Goal: Task Accomplishment & Management: Complete application form

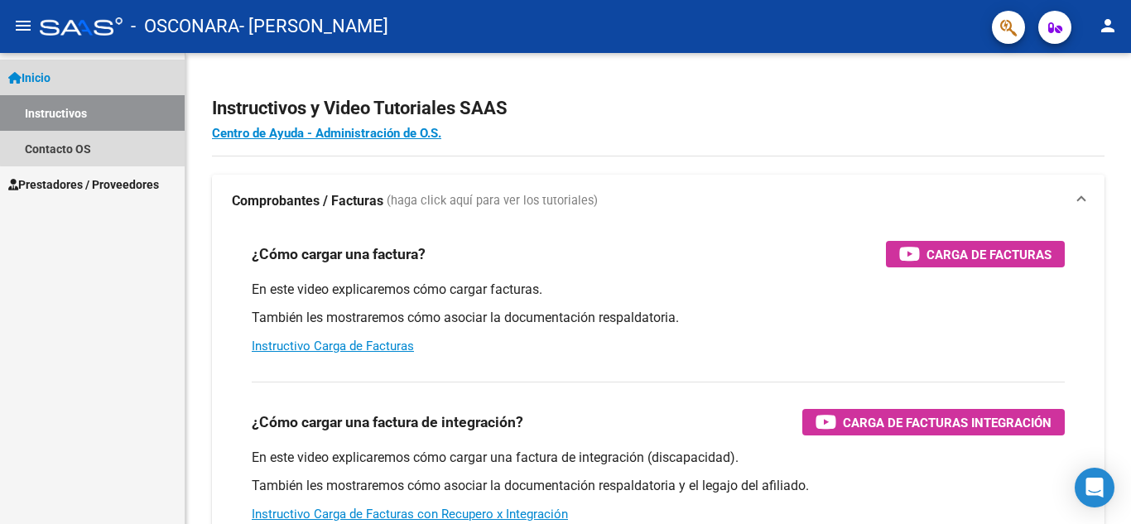
click at [96, 74] on link "Inicio" at bounding box center [92, 78] width 185 height 36
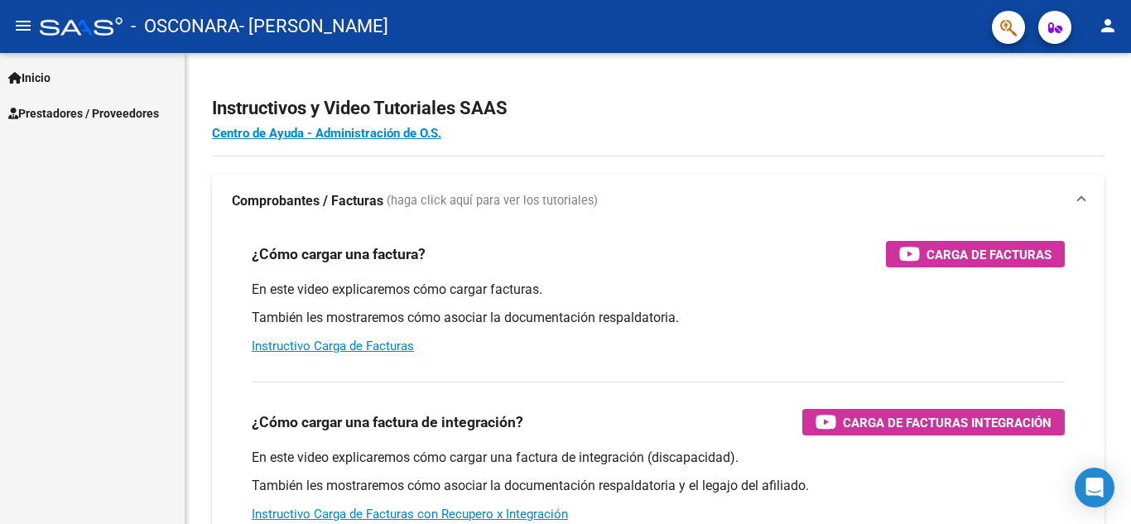
click at [84, 114] on span "Prestadores / Proveedores" at bounding box center [83, 113] width 151 height 18
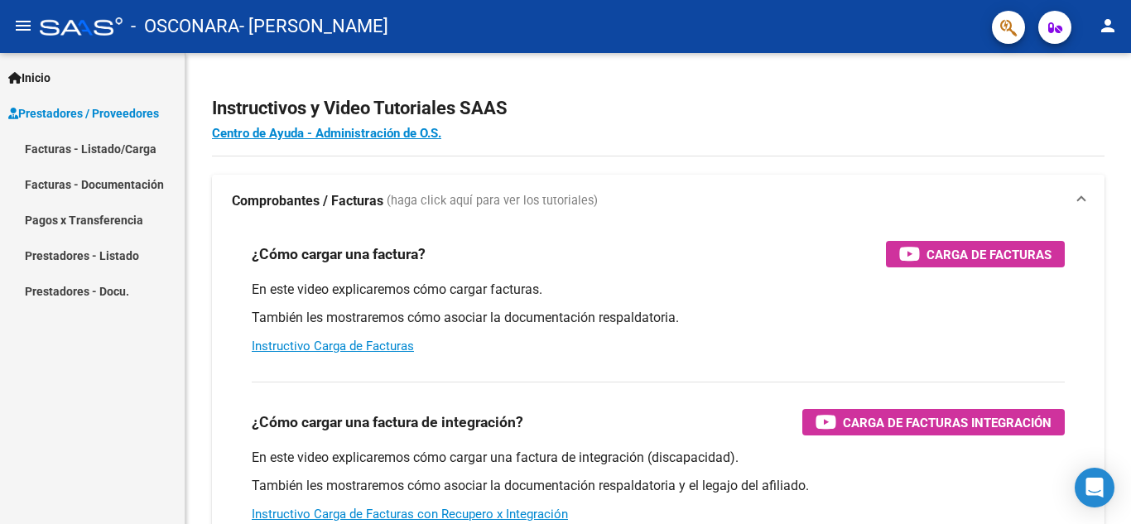
click at [77, 181] on link "Facturas - Documentación" at bounding box center [92, 184] width 185 height 36
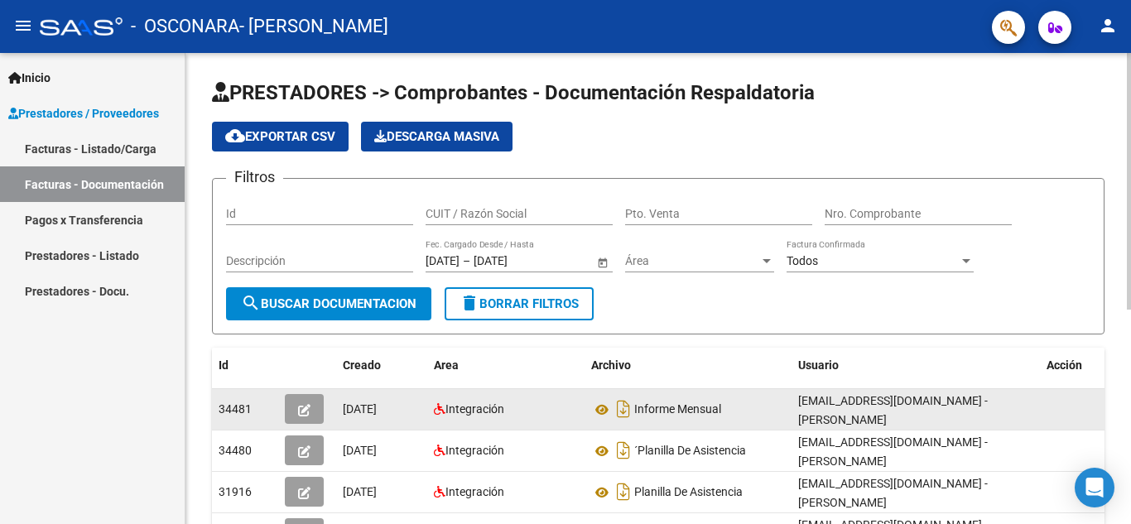
click at [305, 407] on icon "button" at bounding box center [304, 410] width 12 height 12
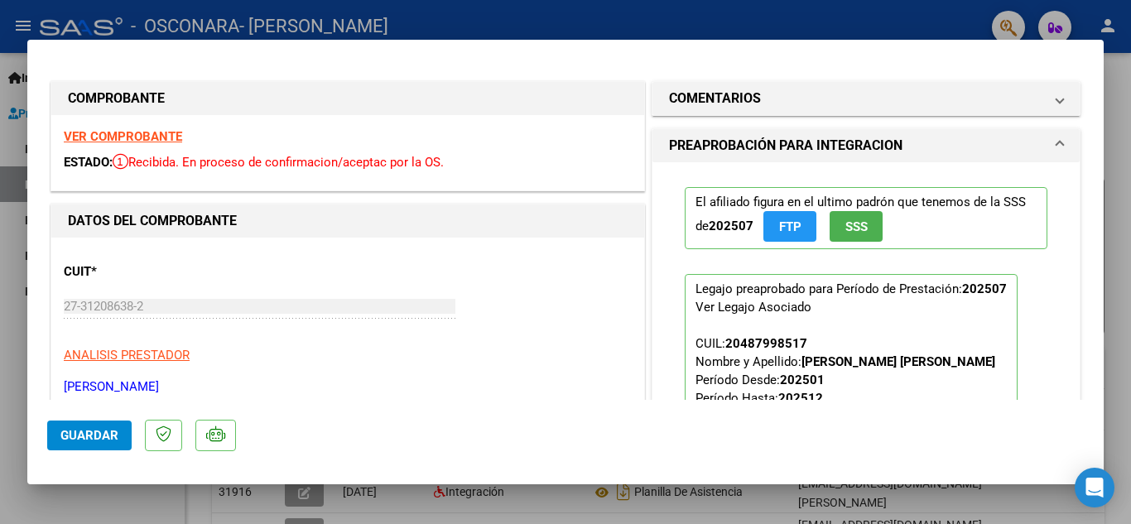
click at [777, 19] on div at bounding box center [565, 262] width 1131 height 524
type input "$ 0,00"
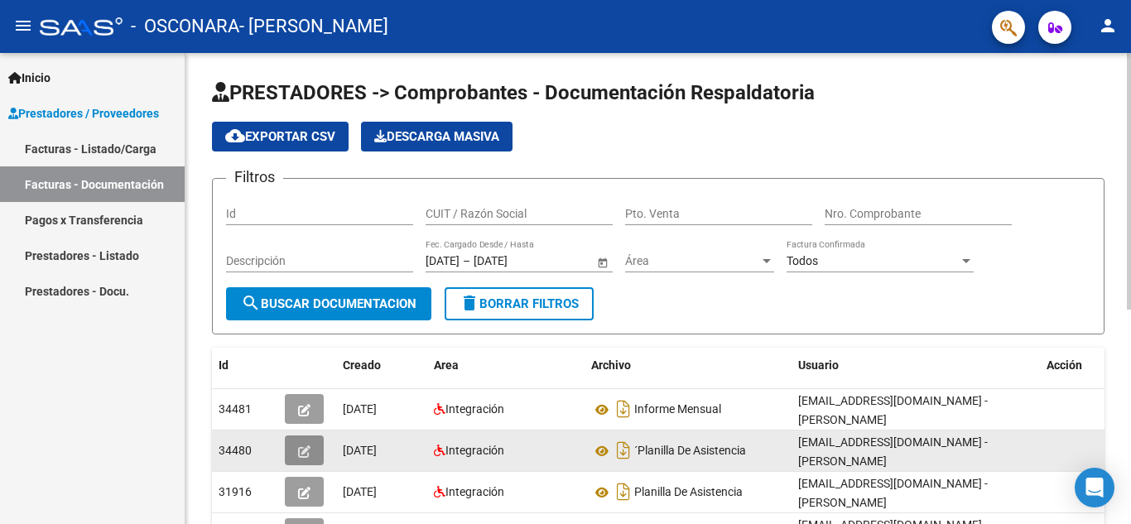
click at [303, 454] on icon "button" at bounding box center [304, 451] width 12 height 12
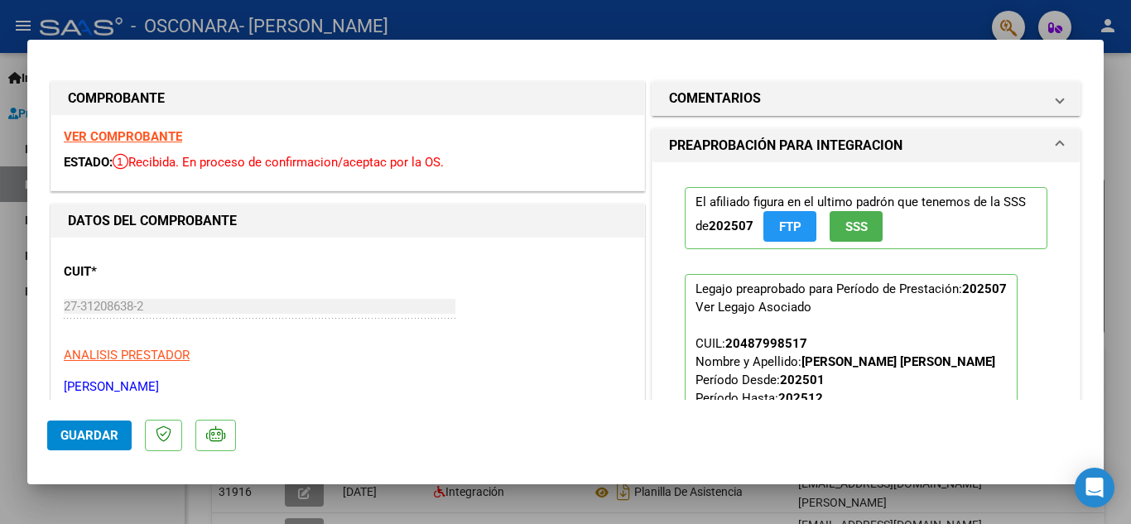
click at [1122, 94] on div at bounding box center [565, 262] width 1131 height 524
type input "$ 0,00"
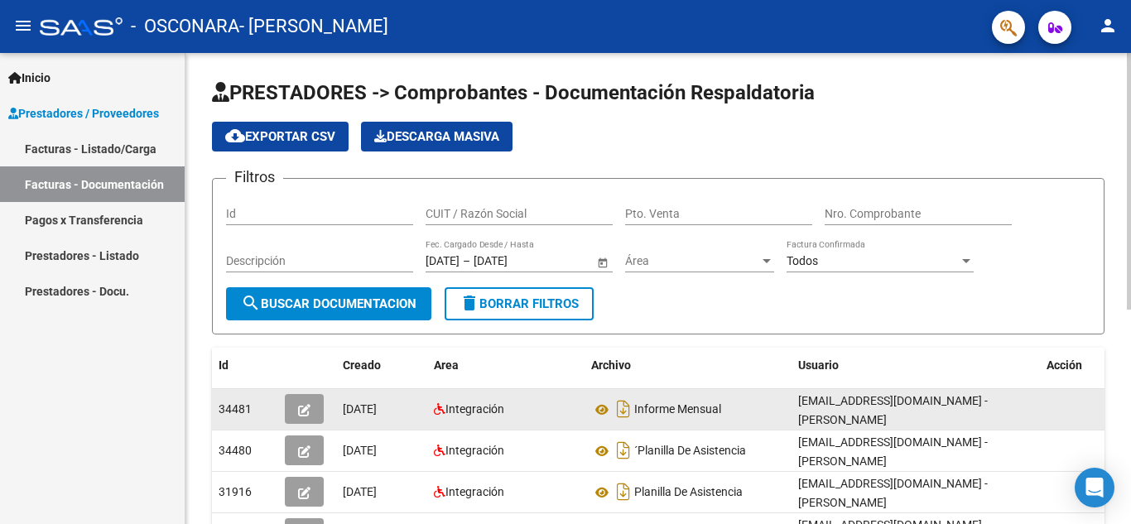
click at [296, 406] on button "button" at bounding box center [304, 409] width 39 height 30
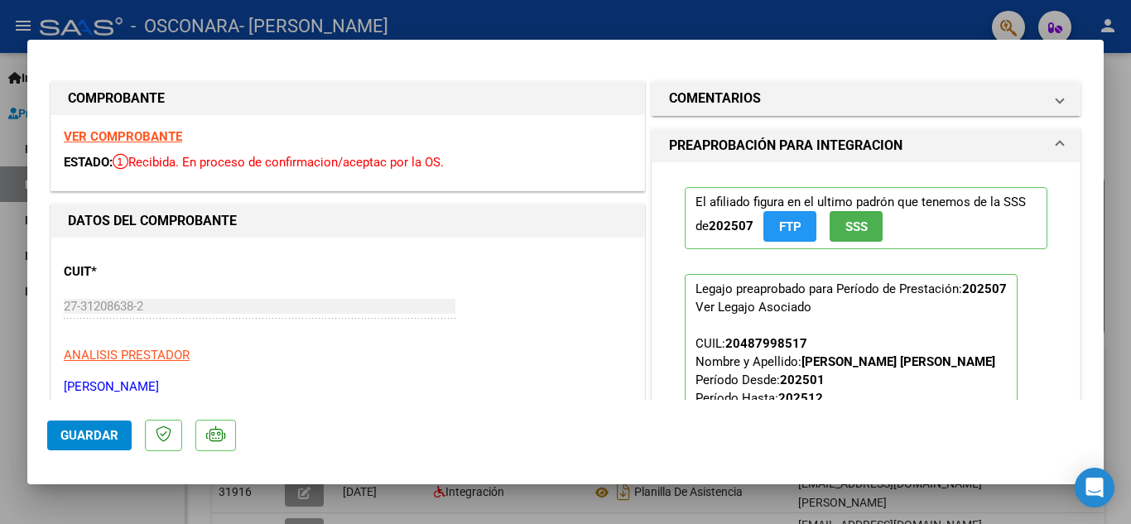
click at [1126, 112] on div at bounding box center [565, 262] width 1131 height 524
type input "$ 0,00"
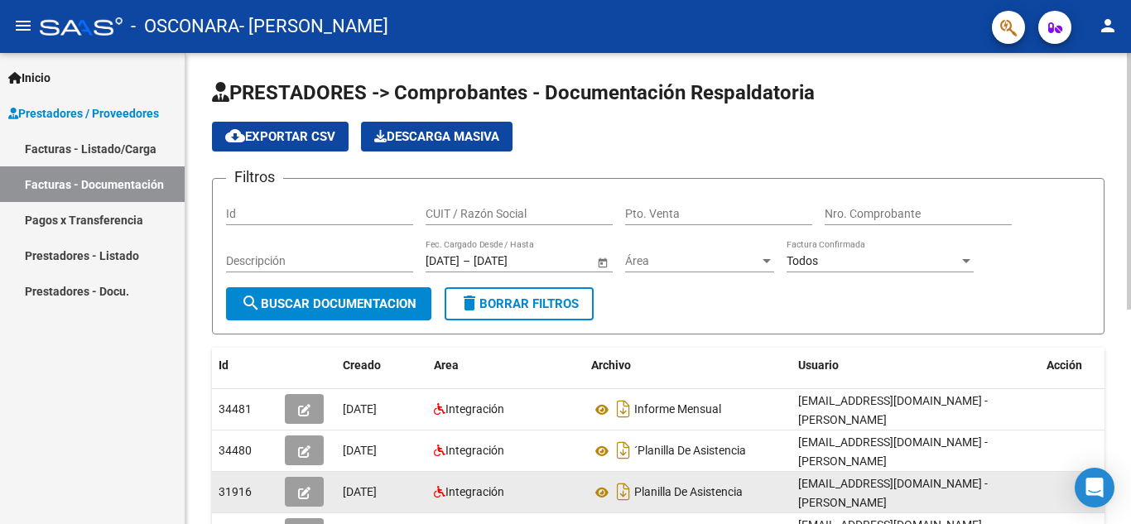
click at [299, 488] on icon "button" at bounding box center [304, 493] width 12 height 12
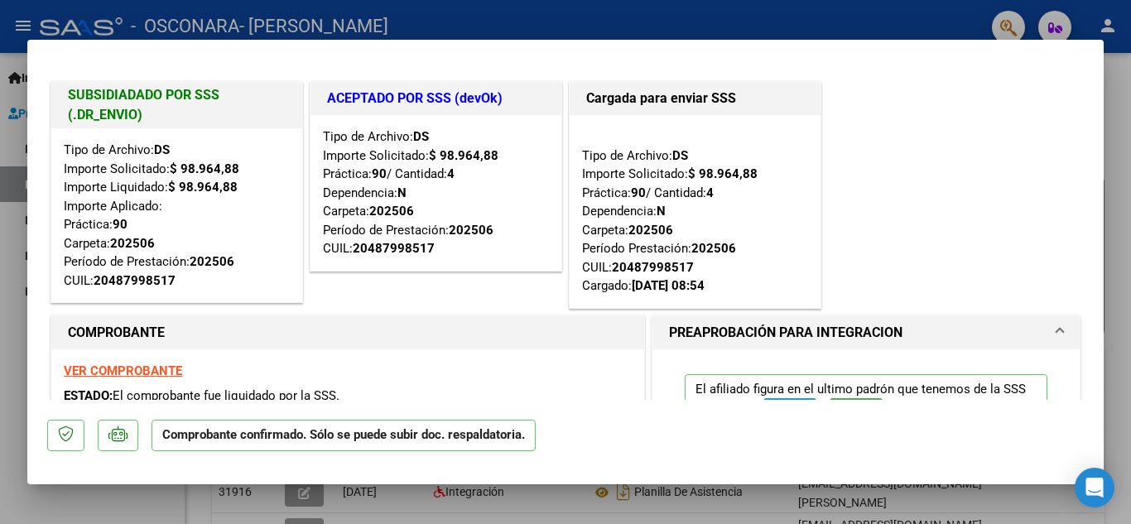
click at [1126, 103] on div at bounding box center [565, 262] width 1131 height 524
type input "$ 0,00"
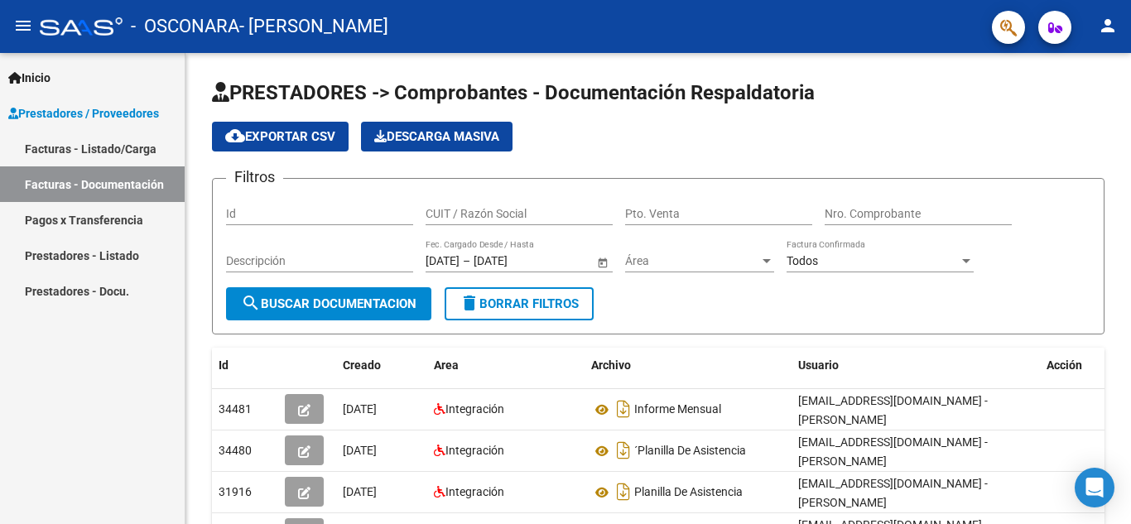
click at [127, 142] on link "Facturas - Listado/Carga" at bounding box center [92, 149] width 185 height 36
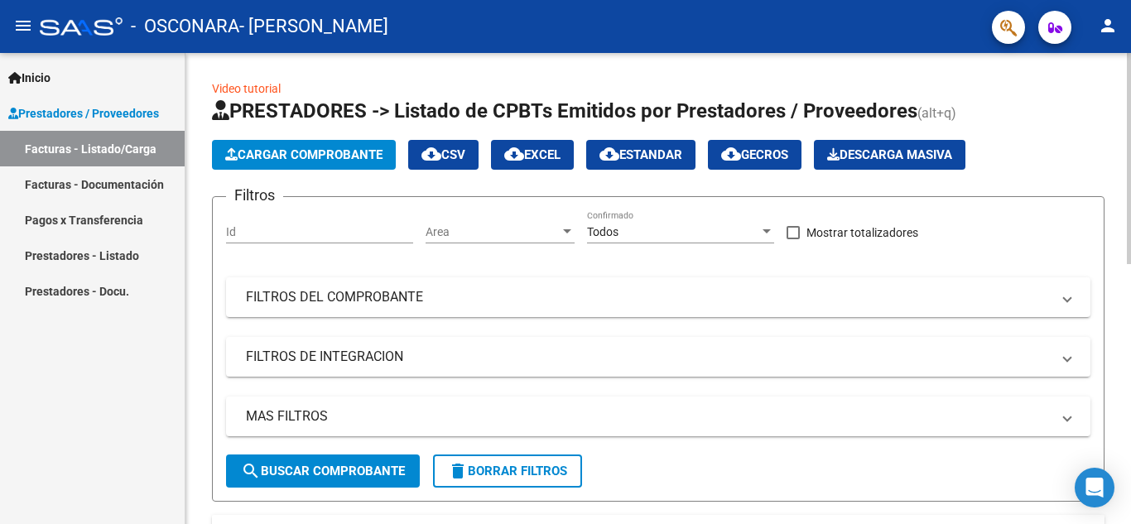
click at [294, 150] on span "Cargar Comprobante" at bounding box center [303, 154] width 157 height 15
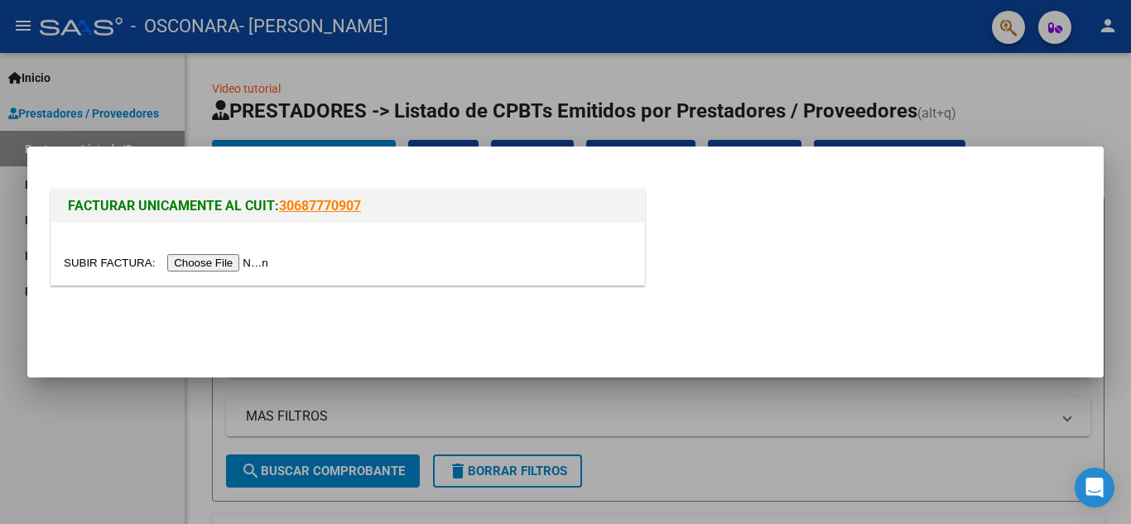
click at [245, 265] on input "file" at bounding box center [168, 262] width 209 height 17
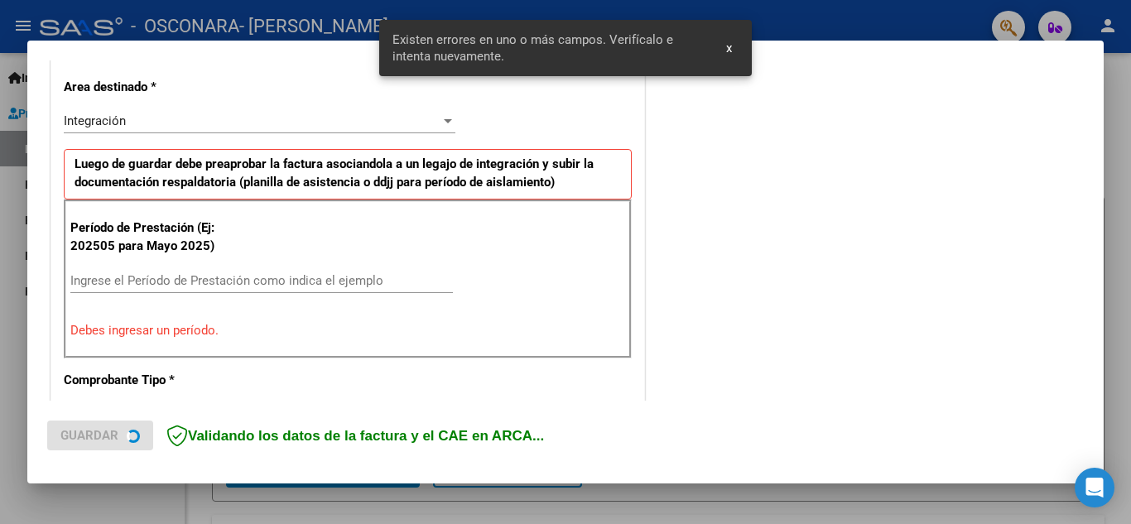
scroll to position [375, 0]
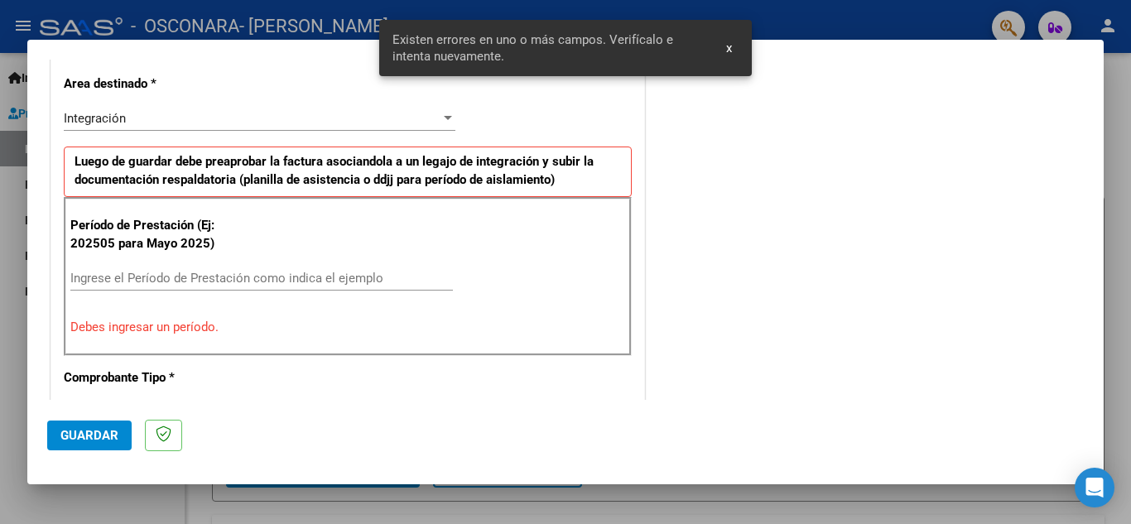
click at [201, 273] on input "Ingrese el Período de Prestación como indica el ejemplo" at bounding box center [261, 278] width 382 height 15
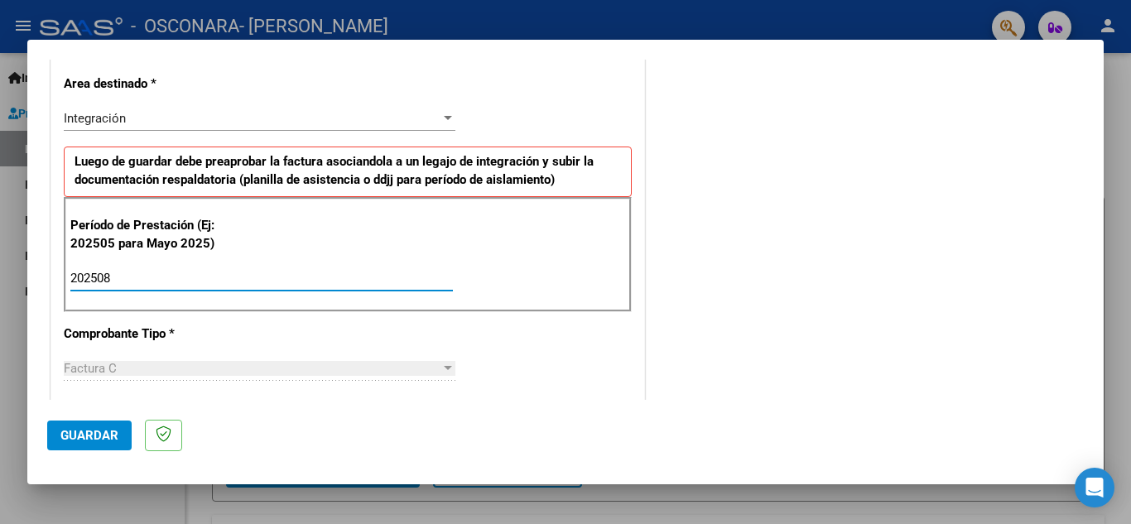
type input "202508"
click at [86, 438] on span "Guardar" at bounding box center [89, 435] width 58 height 15
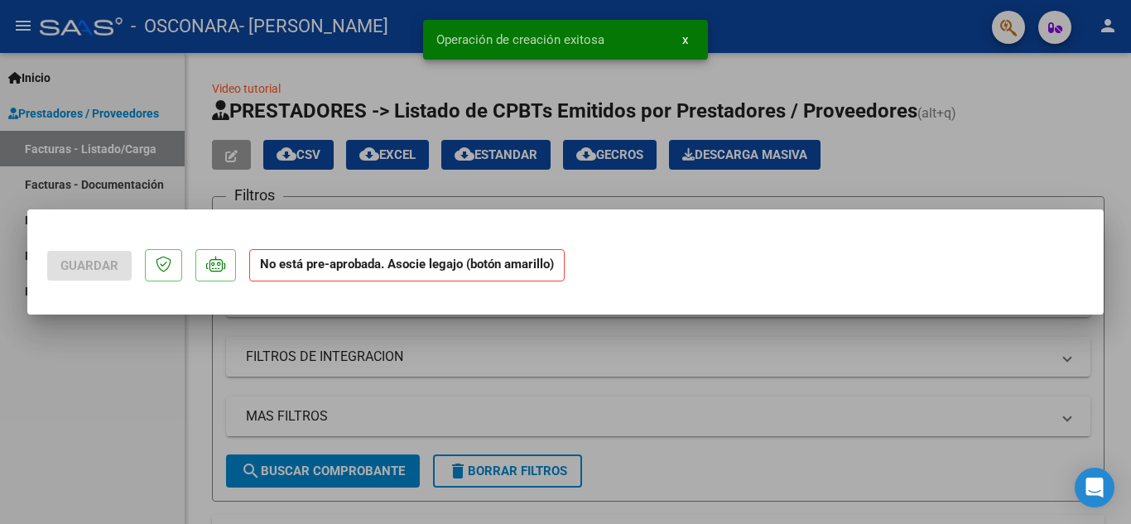
scroll to position [0, 0]
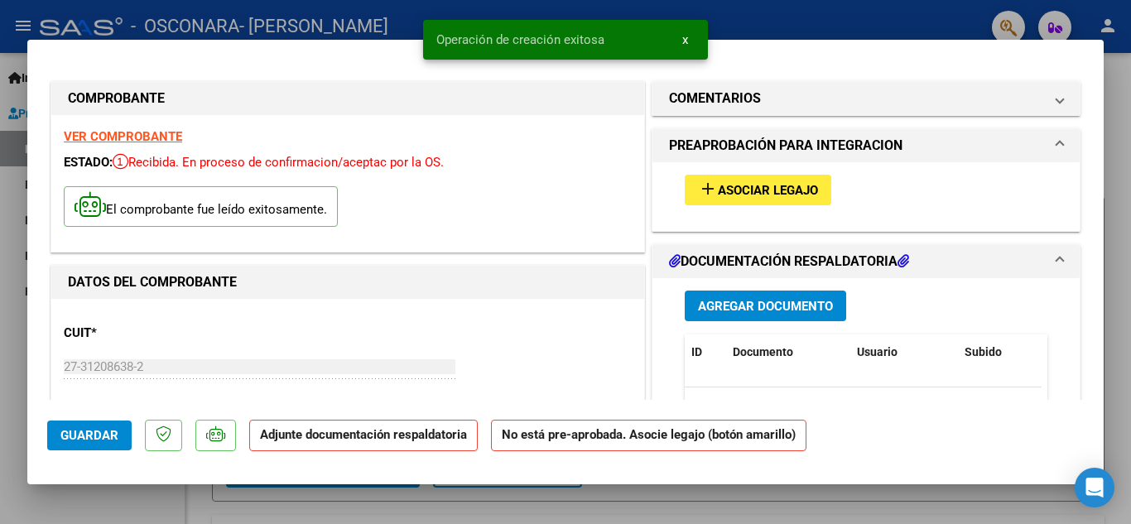
click at [750, 180] on button "add Asociar Legajo" at bounding box center [757, 190] width 146 height 31
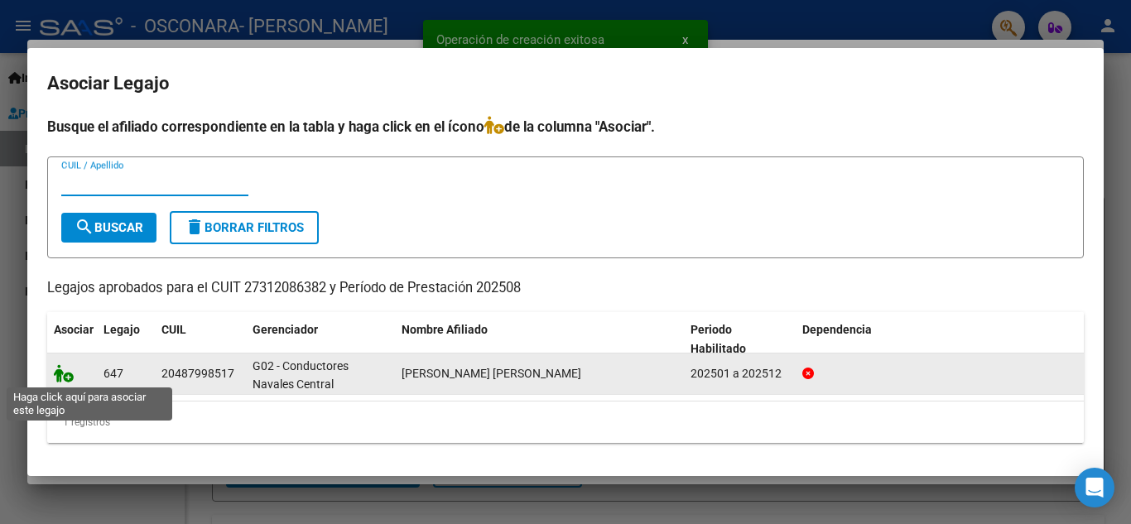
click at [65, 373] on icon at bounding box center [64, 373] width 20 height 18
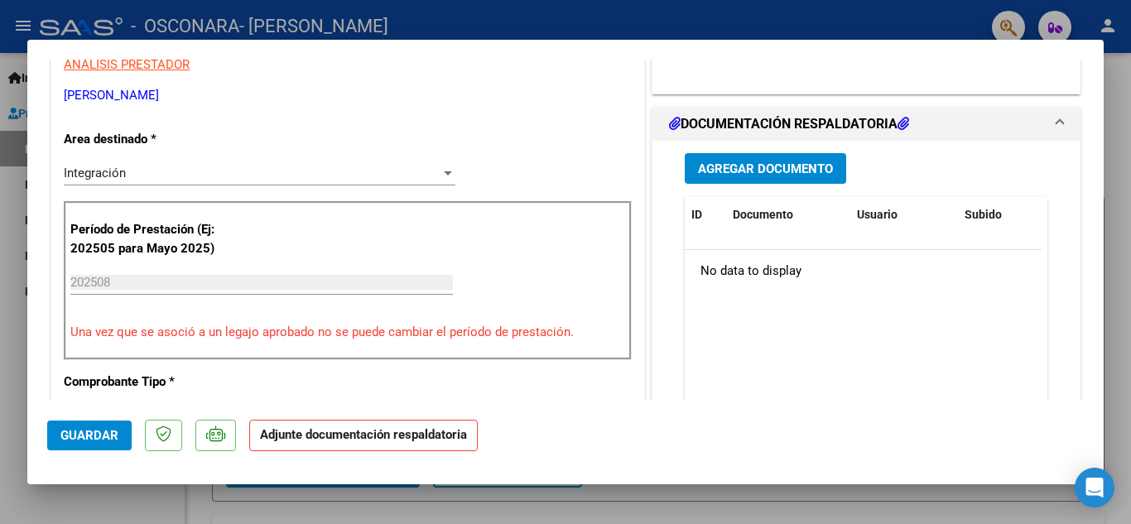
scroll to position [312, 0]
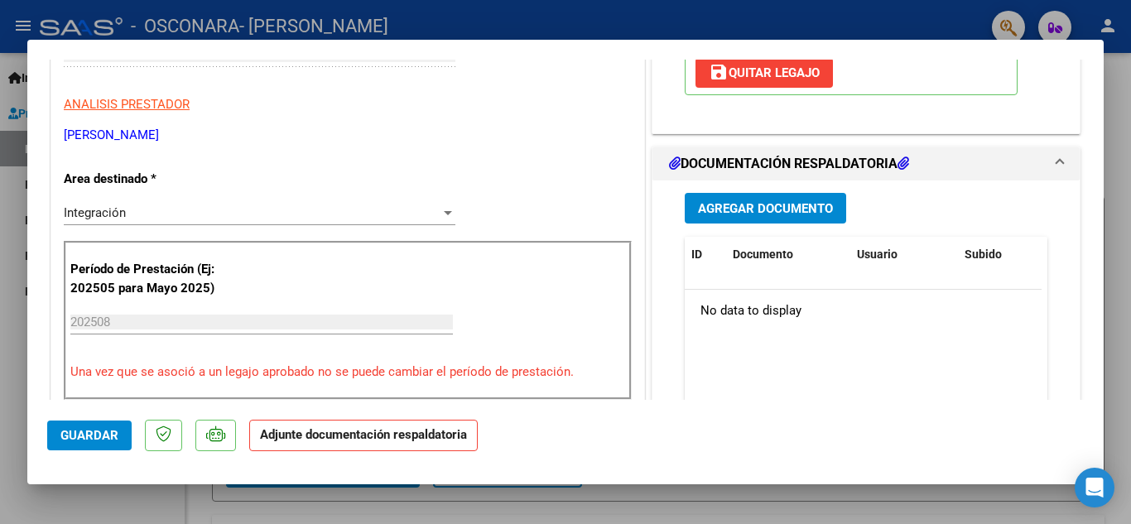
click at [784, 209] on span "Agregar Documento" at bounding box center [765, 208] width 135 height 15
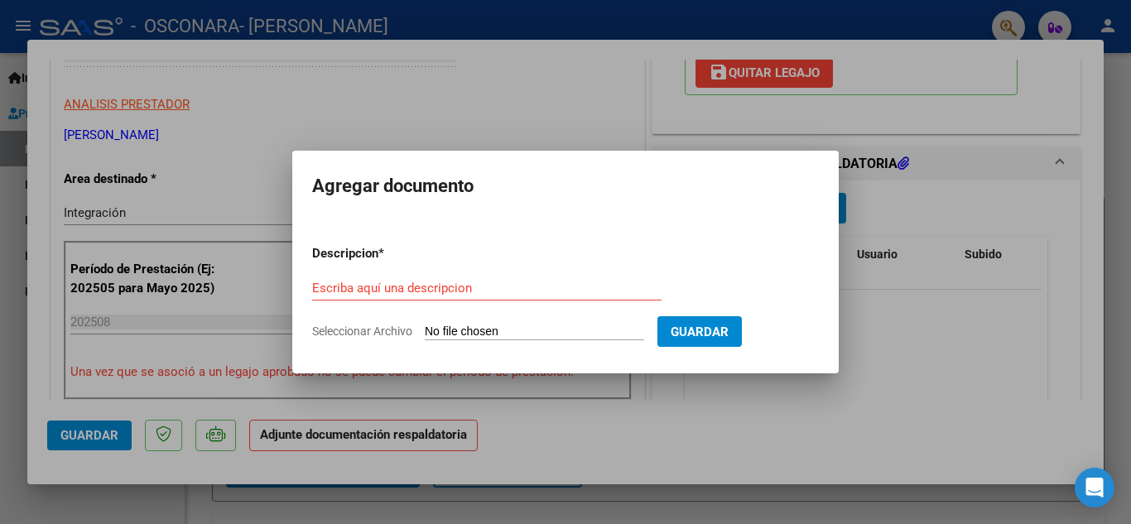
click at [939, 348] on div at bounding box center [565, 262] width 1131 height 524
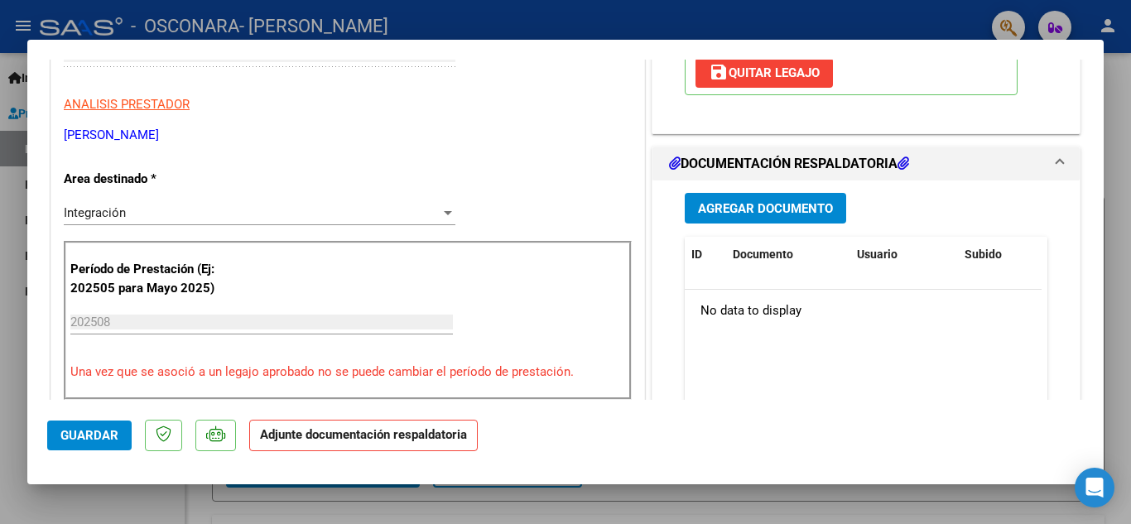
click at [762, 209] on span "Agregar Documento" at bounding box center [765, 208] width 135 height 15
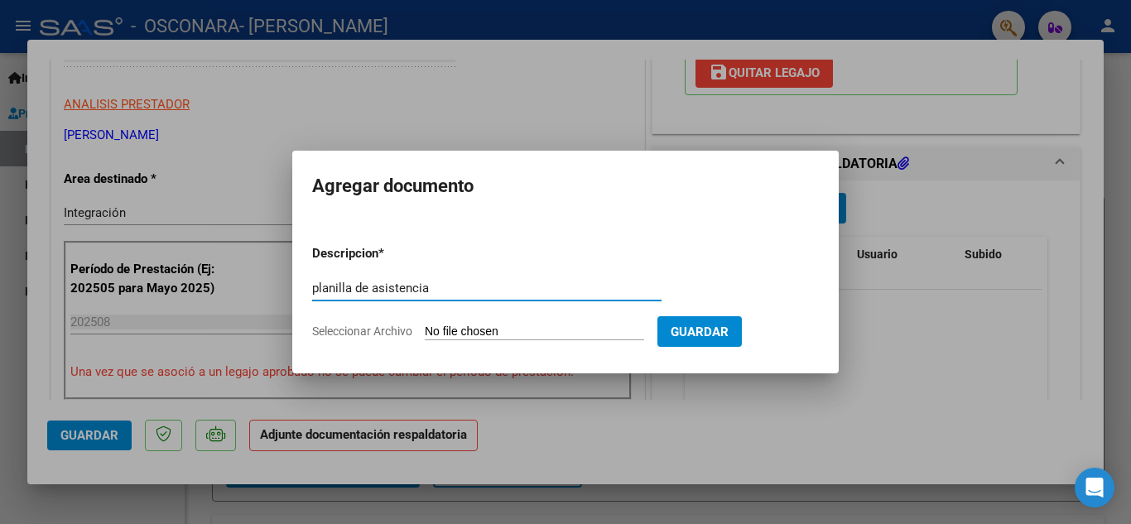
type input "planilla de asistencia"
click at [553, 323] on form "Descripcion * planilla de asistencia Escriba aquí una descripcion Seleccionar A…" at bounding box center [565, 292] width 507 height 121
click at [519, 331] on input "Seleccionar Archivo" at bounding box center [534, 332] width 219 height 16
type input "C:\fakepath\planilla de asistencia agosto 2025 [PERSON_NAME].pdf"
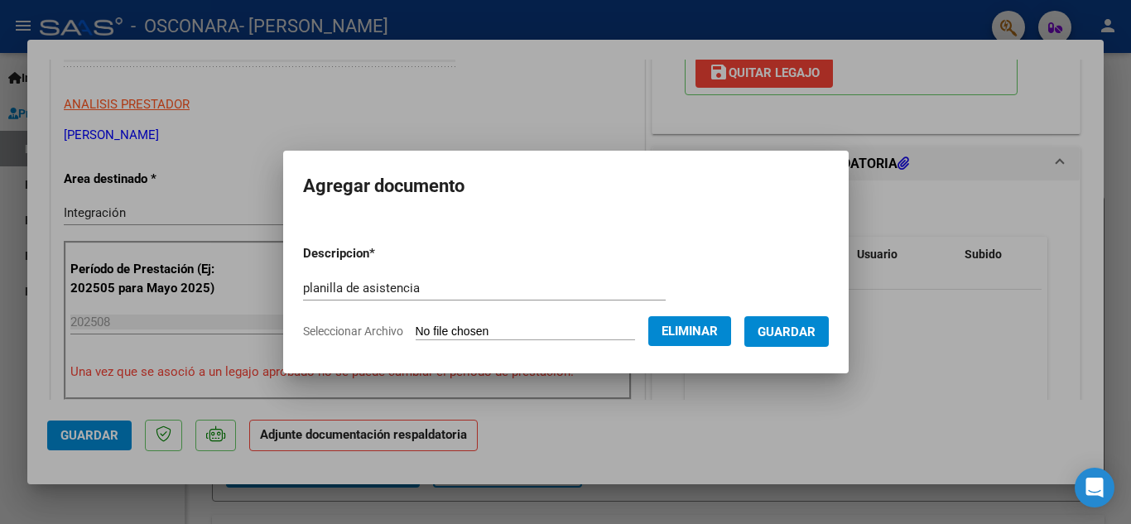
click at [807, 339] on button "Guardar" at bounding box center [786, 331] width 84 height 31
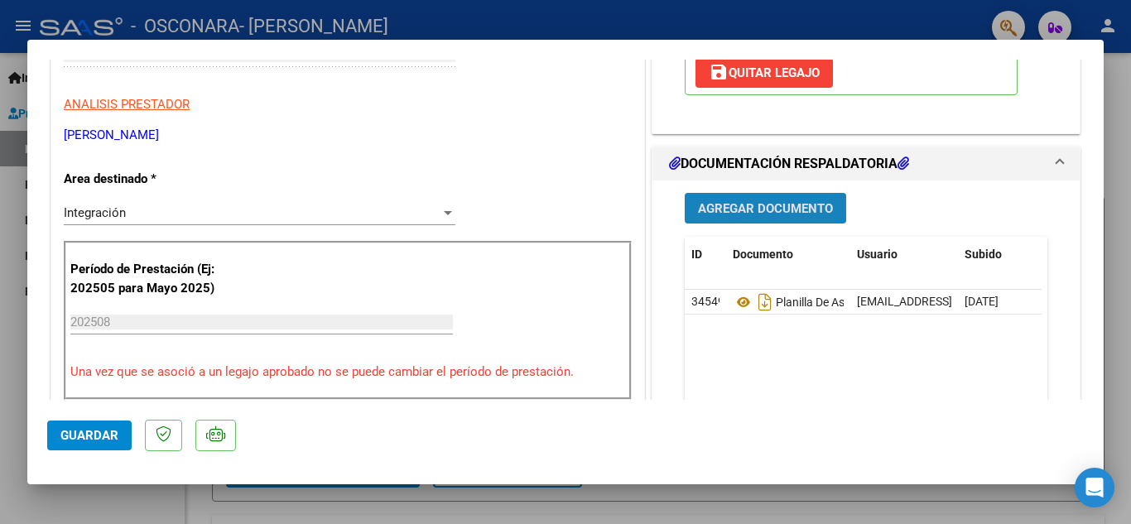
click at [780, 206] on span "Agregar Documento" at bounding box center [765, 208] width 135 height 15
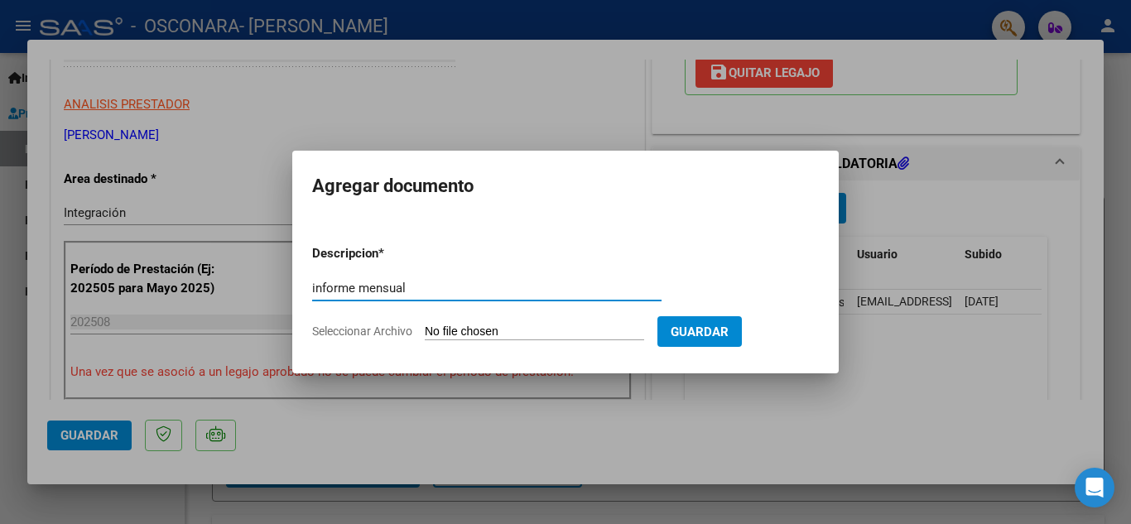
type input "informe mensual"
click at [544, 329] on input "Seleccionar Archivo" at bounding box center [534, 332] width 219 height 16
type input "C:\fakepath\informe mensual agosto 2025 [PERSON_NAME].pdf"
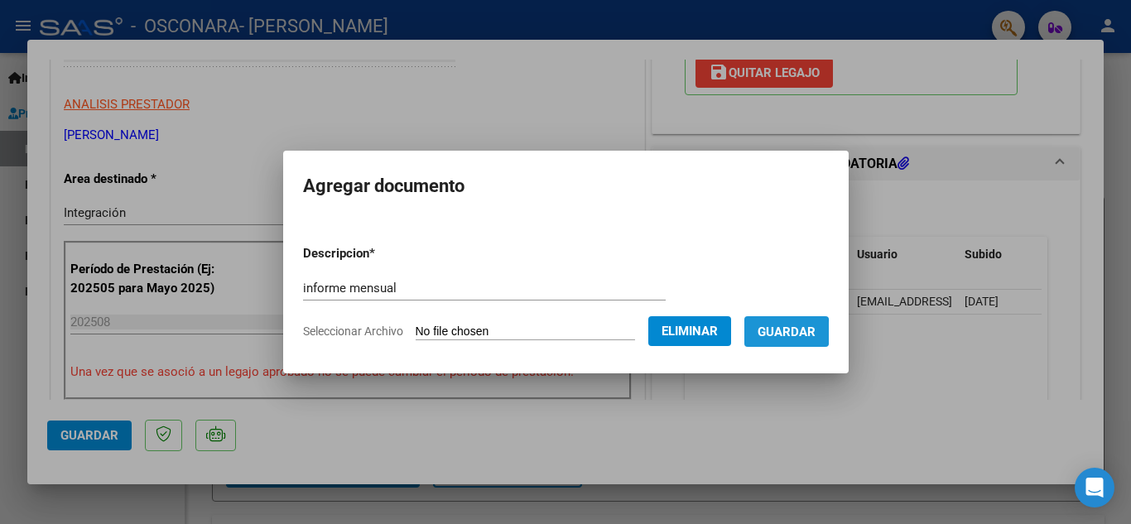
click at [787, 332] on span "Guardar" at bounding box center [786, 331] width 58 height 15
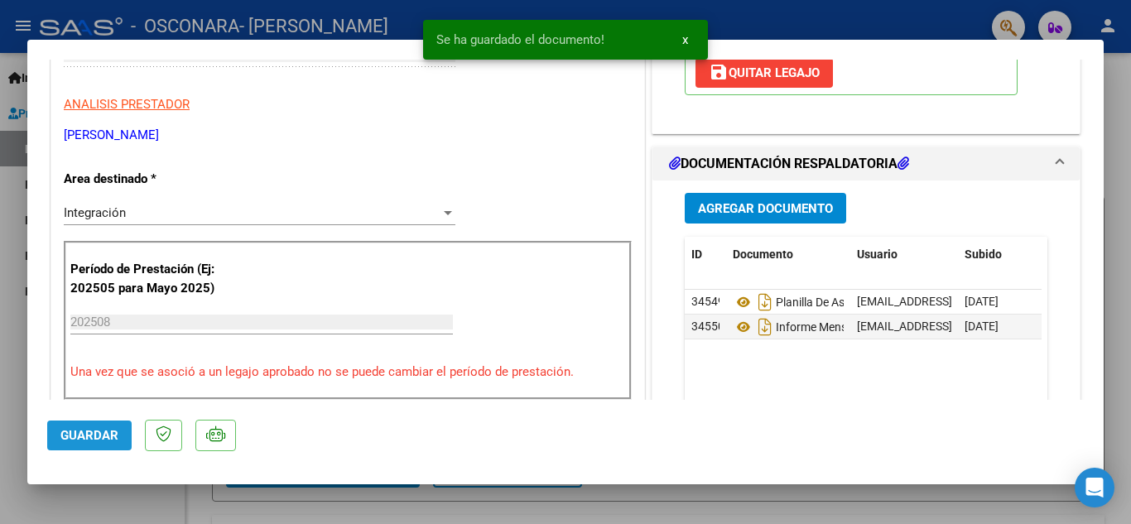
click at [79, 435] on span "Guardar" at bounding box center [89, 435] width 58 height 15
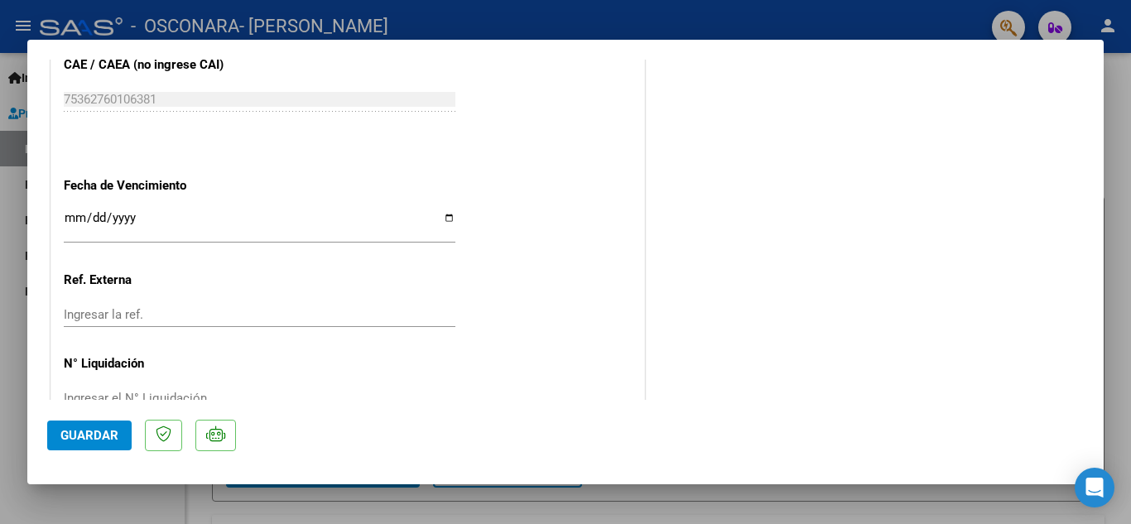
scroll to position [1141, 0]
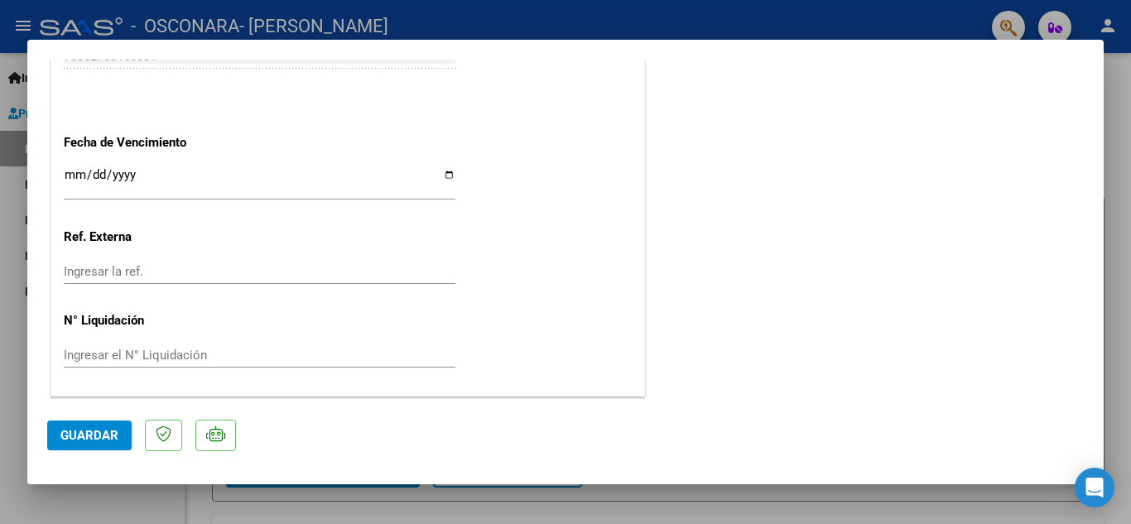
click at [85, 437] on span "Guardar" at bounding box center [89, 435] width 58 height 15
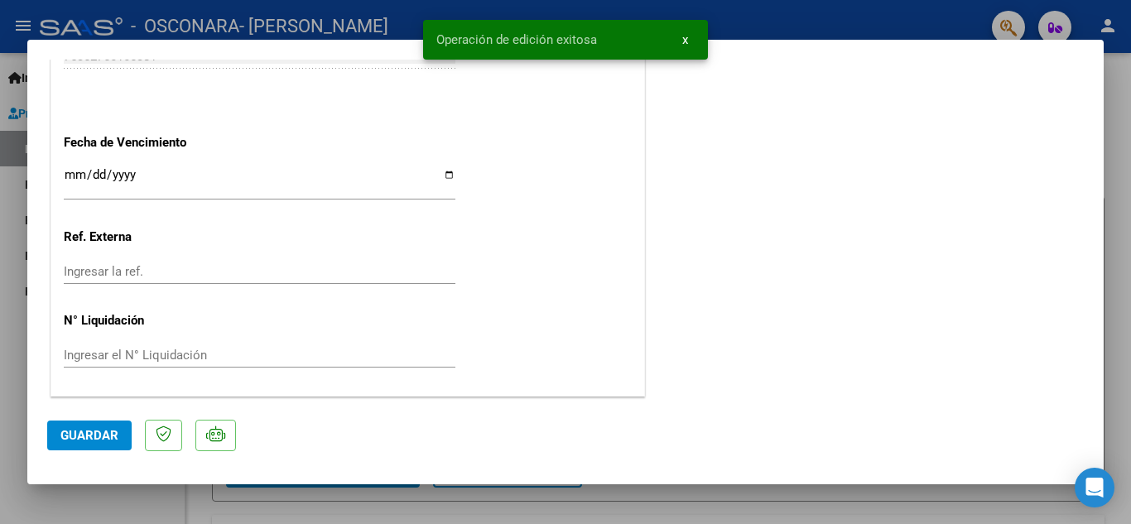
click at [1115, 136] on div at bounding box center [565, 262] width 1131 height 524
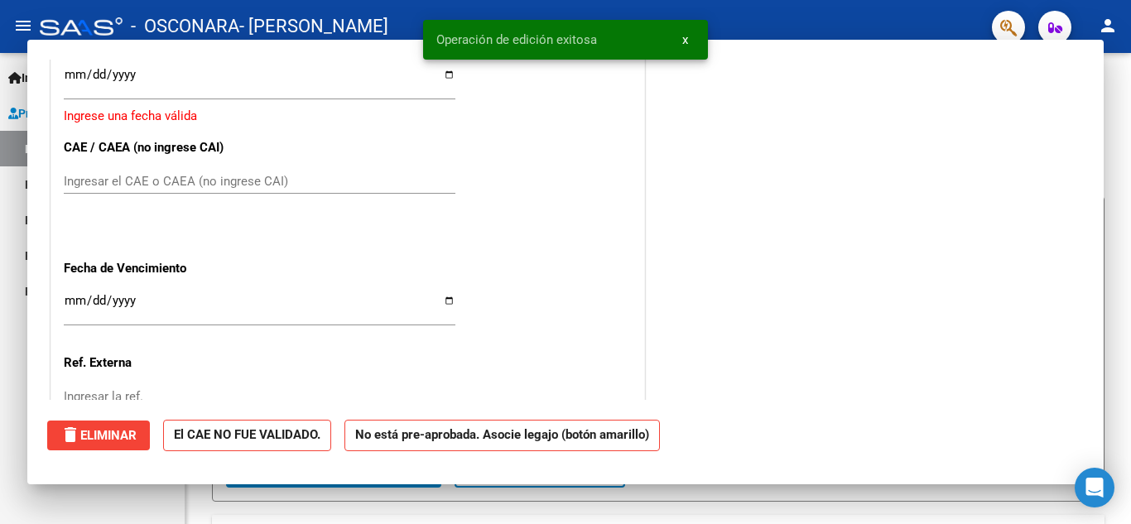
scroll to position [0, 0]
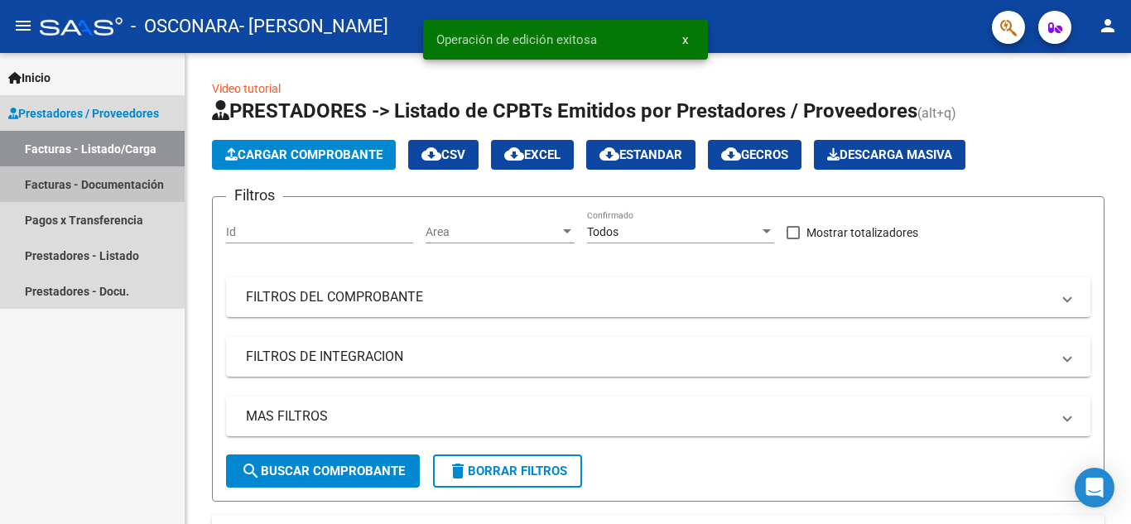
click at [122, 182] on link "Facturas - Documentación" at bounding box center [92, 184] width 185 height 36
